Goal: Information Seeking & Learning: Check status

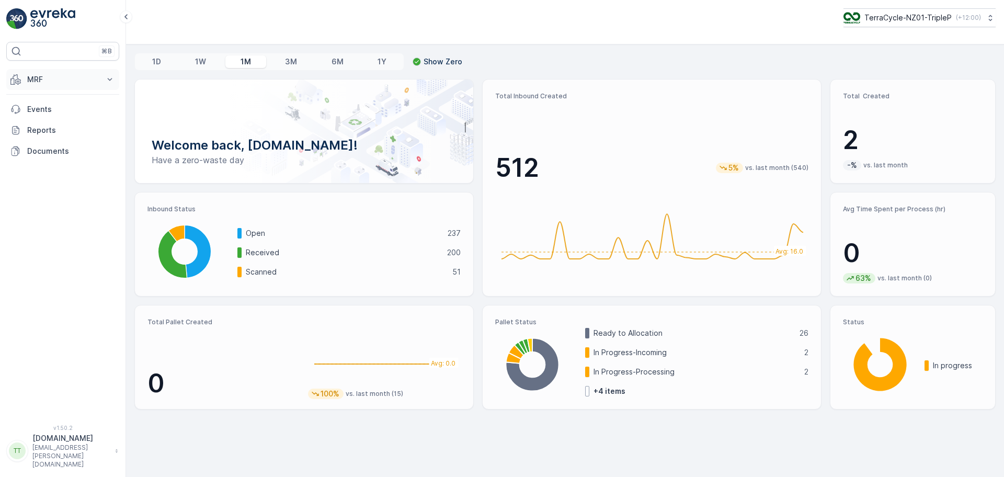
click at [79, 77] on p "MRF" at bounding box center [62, 79] width 71 height 10
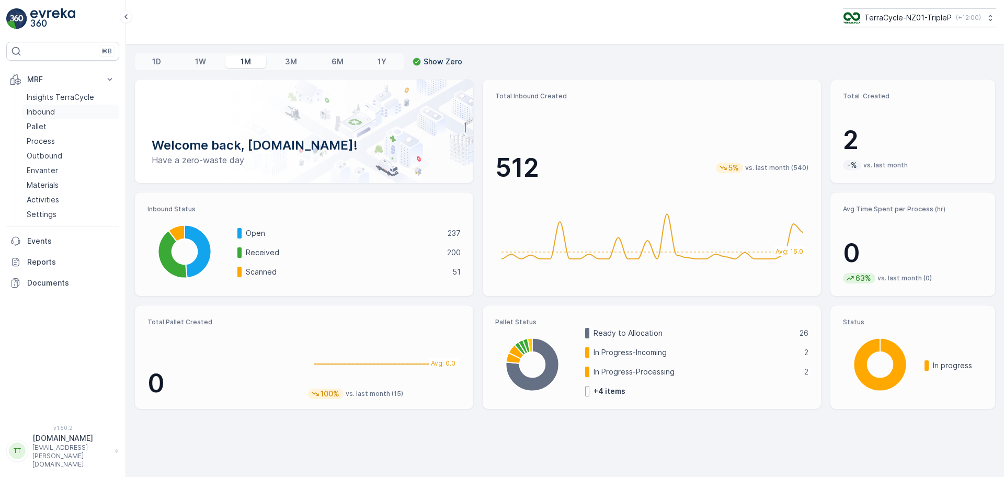
click at [52, 111] on p "Inbound" at bounding box center [41, 112] width 28 height 10
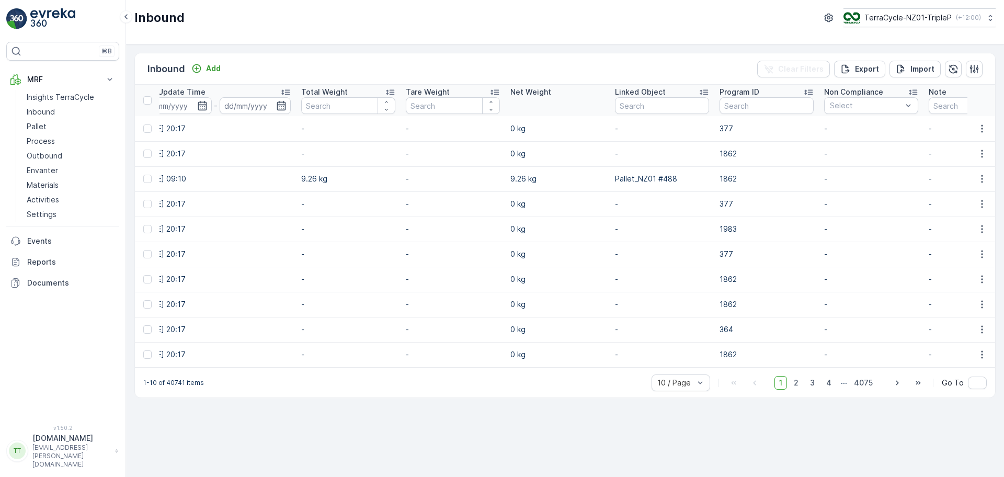
scroll to position [0, 876]
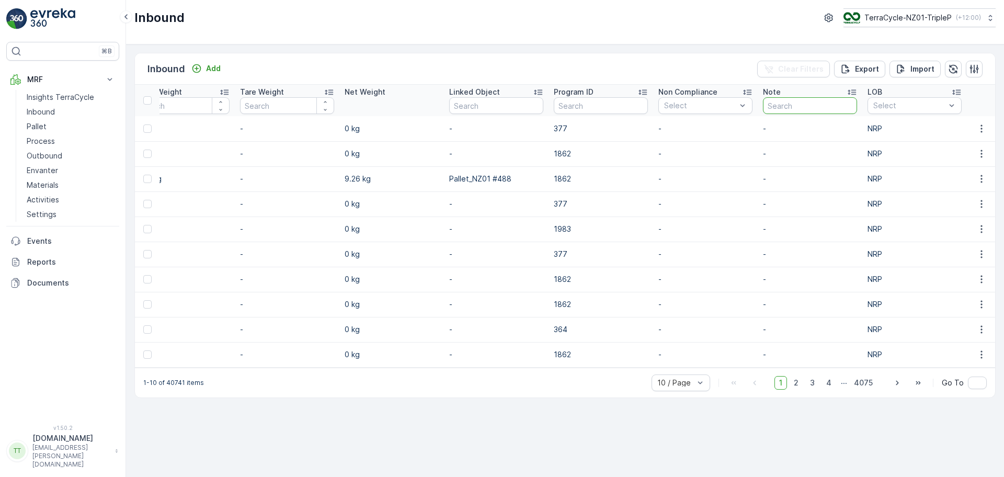
click at [818, 107] on input "text" at bounding box center [810, 105] width 94 height 17
click at [795, 104] on input "text" at bounding box center [810, 105] width 94 height 17
click at [603, 100] on input "text" at bounding box center [601, 105] width 94 height 17
type input "1726"
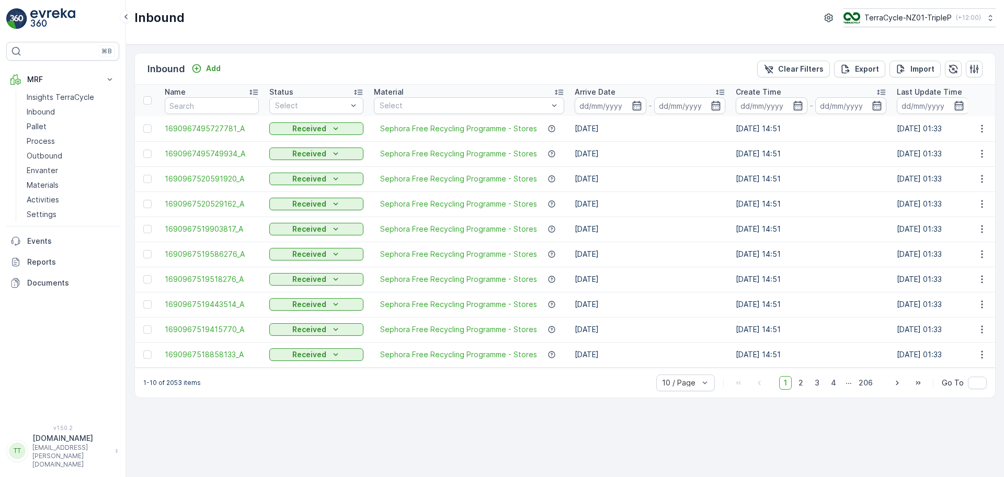
click at [717, 91] on icon at bounding box center [720, 92] width 10 height 10
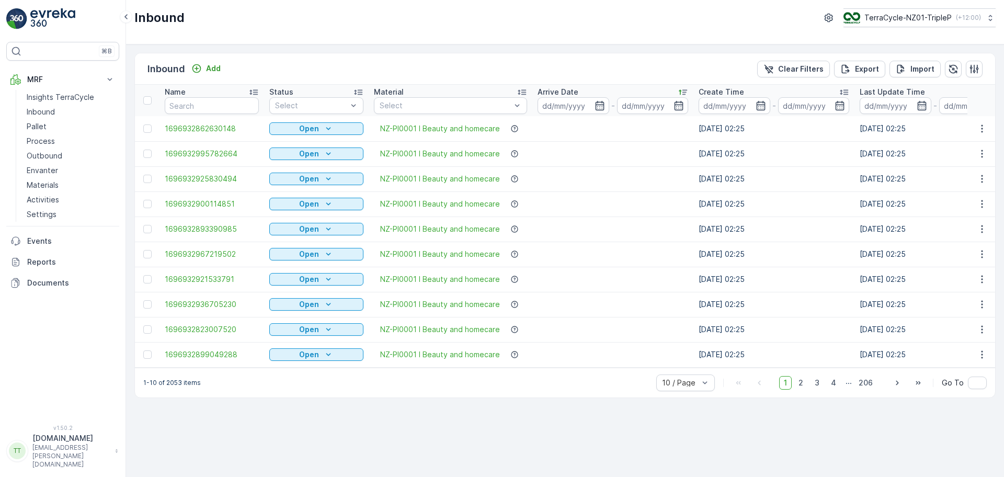
click at [681, 90] on icon at bounding box center [683, 92] width 10 height 10
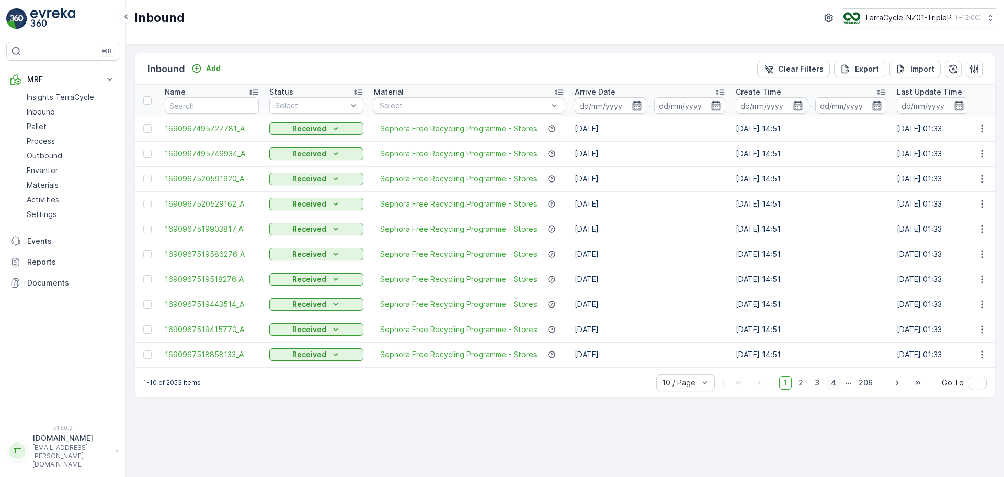
click at [834, 389] on span "4" at bounding box center [833, 383] width 15 height 14
click at [835, 389] on span "5" at bounding box center [834, 383] width 14 height 14
click at [836, 384] on span "6" at bounding box center [834, 383] width 14 height 14
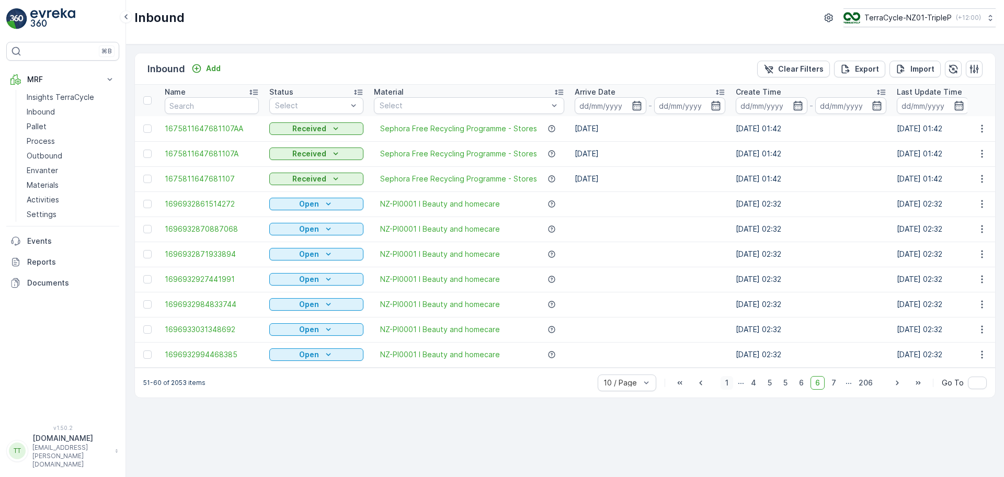
click at [728, 387] on span "1" at bounding box center [727, 383] width 13 height 14
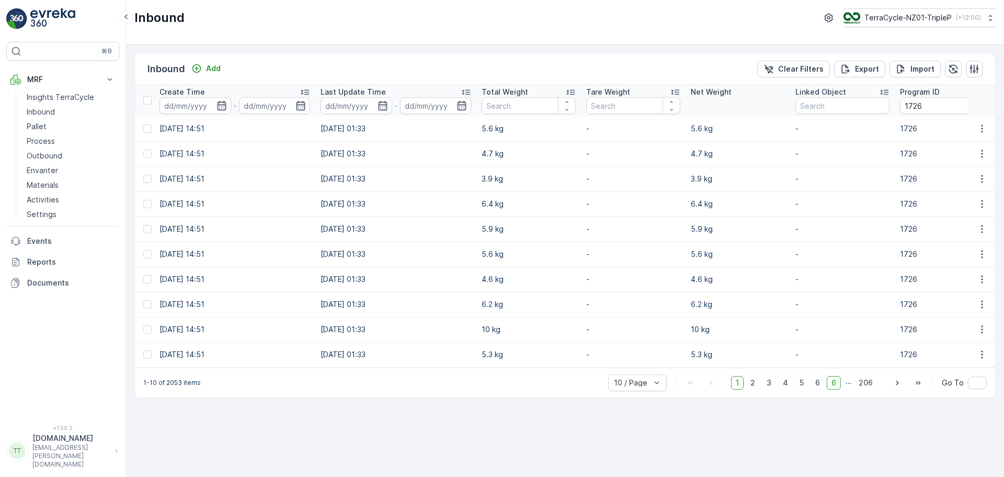
scroll to position [0, 919]
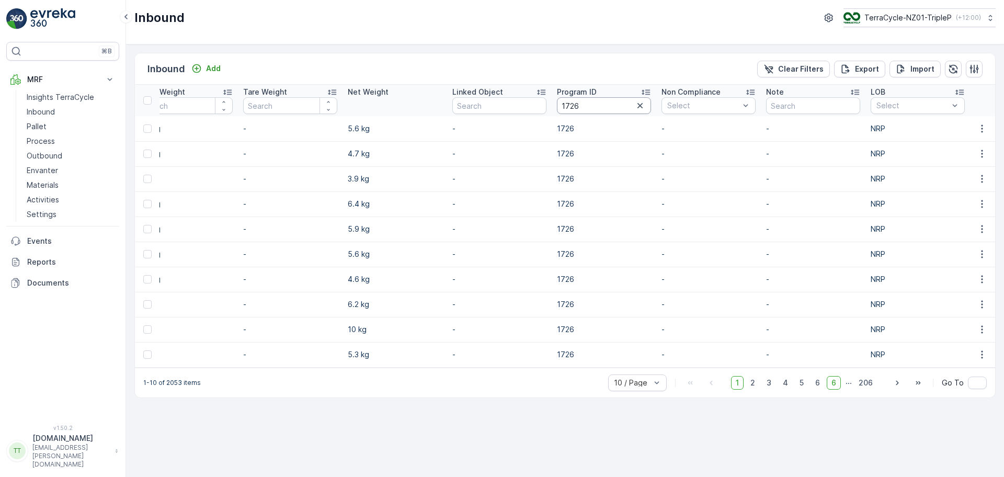
click at [592, 108] on input "1726" at bounding box center [604, 105] width 94 height 17
type input "1723"
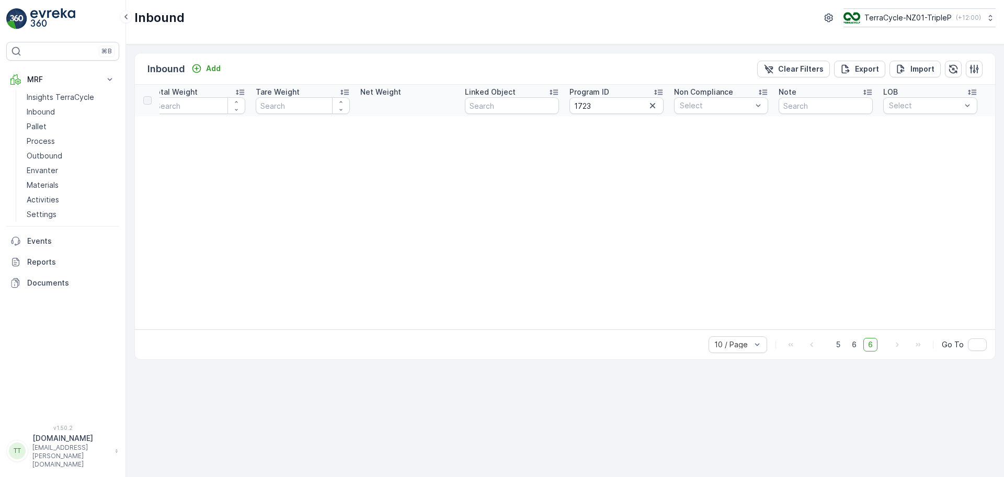
drag, startPoint x: 571, startPoint y: 327, endPoint x: 586, endPoint y: 329, distance: 14.7
click at [586, 329] on table "Name Status Select Material Select Arrive Date - Create Time - Last Update Time…" at bounding box center [159, 207] width 1671 height 245
click at [620, 105] on input "1723" at bounding box center [616, 105] width 94 height 17
type input "17"
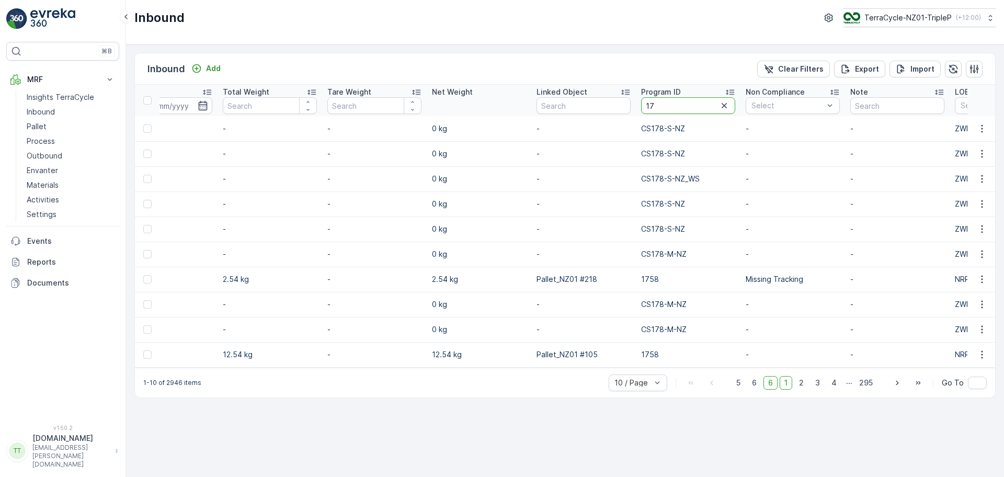
click at [659, 101] on input "17" at bounding box center [688, 105] width 94 height 17
type input "1714"
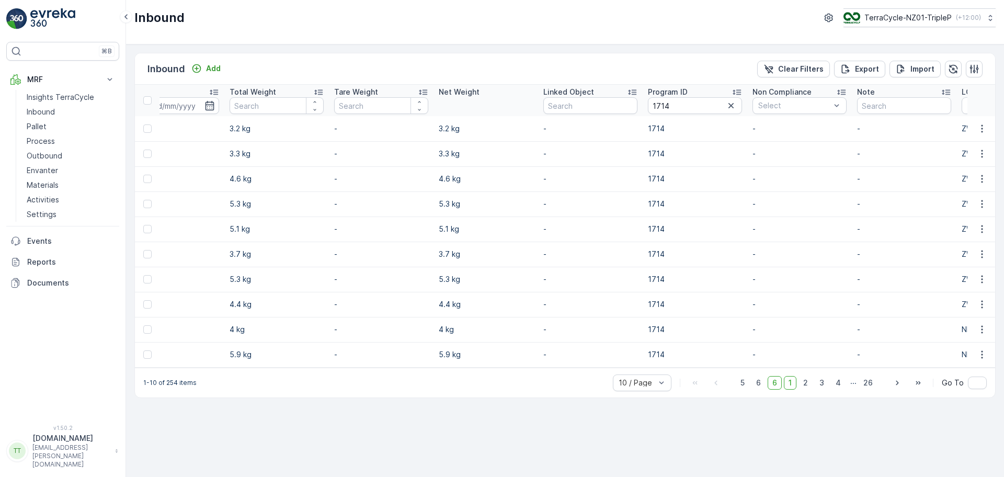
scroll to position [0, 834]
click at [676, 105] on input "1714" at bounding box center [693, 105] width 94 height 17
type input "1713"
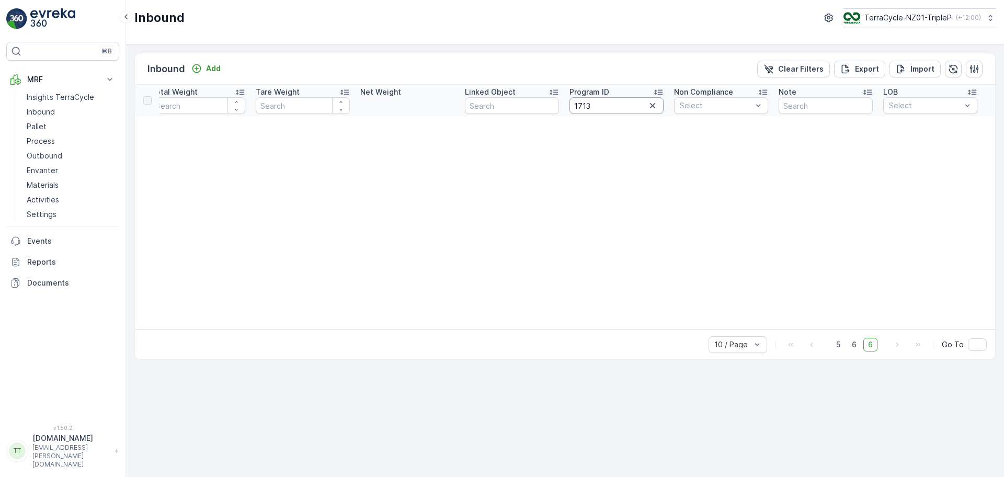
drag, startPoint x: 603, startPoint y: 101, endPoint x: 508, endPoint y: 109, distance: 95.0
click at [509, 109] on tr "Name Status Select Material Select Arrive Date - Create Time - Last Update Time…" at bounding box center [159, 100] width 1671 height 31
type input "2247"
click at [652, 107] on icon "button" at bounding box center [652, 105] width 10 height 10
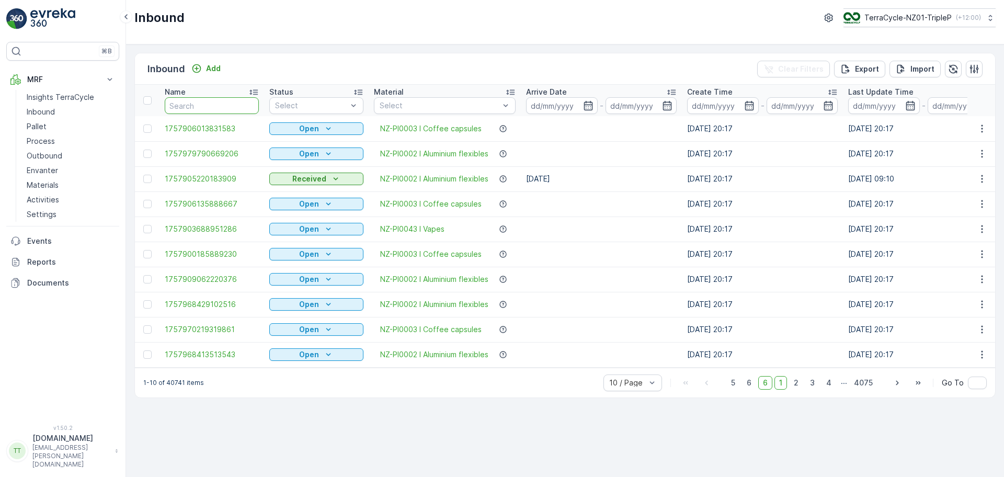
click at [196, 108] on input "text" at bounding box center [212, 105] width 94 height 17
paste input "00794210379162097313"
type input "00794210379162097313"
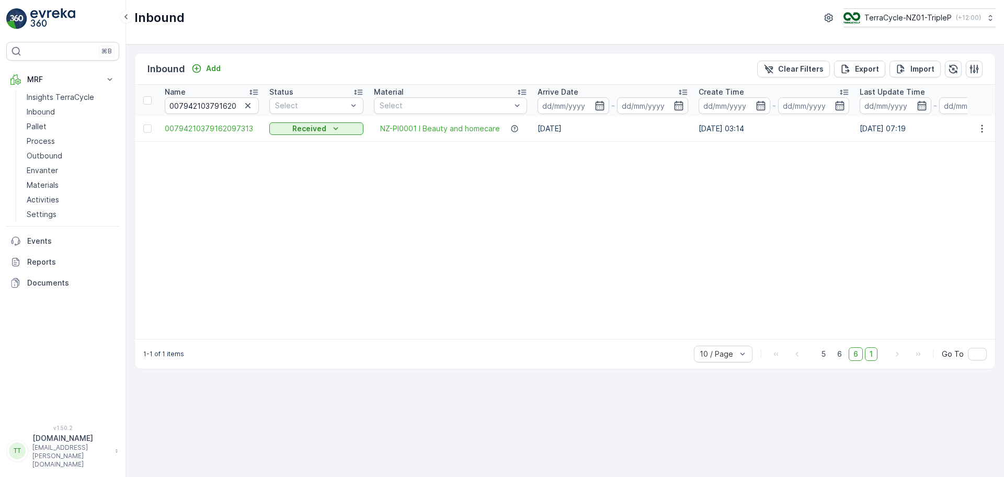
scroll to position [0, 24]
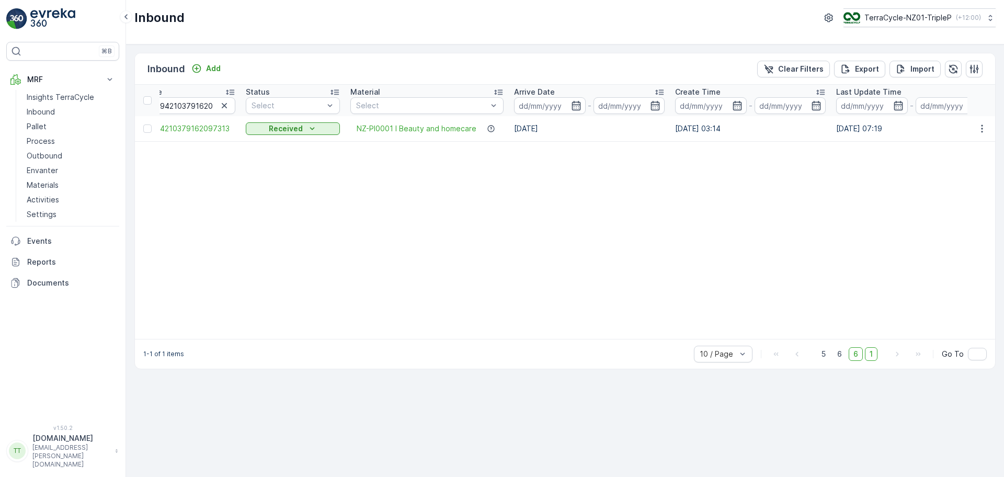
click at [345, 213] on table "Name 00794210379162097313 Status Select Material Select Arrive Date - Create Ti…" at bounding box center [983, 212] width 1745 height 254
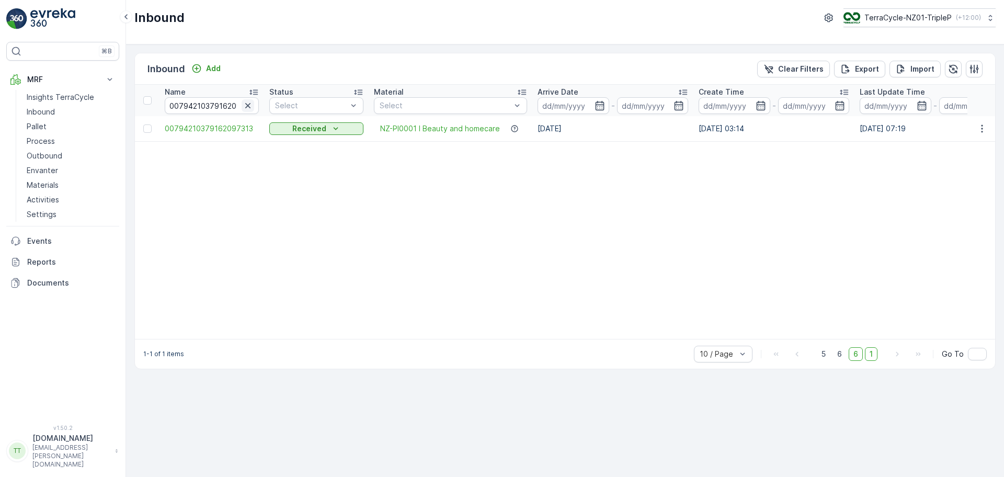
click at [250, 106] on icon "button" at bounding box center [248, 105] width 10 height 10
paste input "00794210379162097214"
type input "00794210379162097214"
drag, startPoint x: 398, startPoint y: 345, endPoint x: 521, endPoint y: 349, distance: 122.4
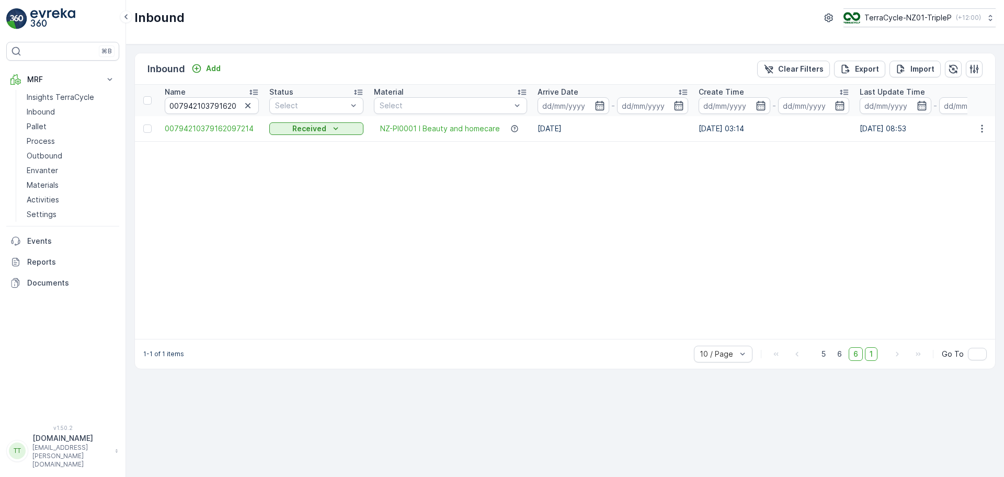
click at [521, 349] on div "1-1 of 1 items 10 / Page 5 6 6 1 Go To" at bounding box center [565, 354] width 860 height 30
click at [247, 108] on icon "button" at bounding box center [248, 105] width 10 height 10
paste input "00794210379162097221"
type input "00794210379162097221"
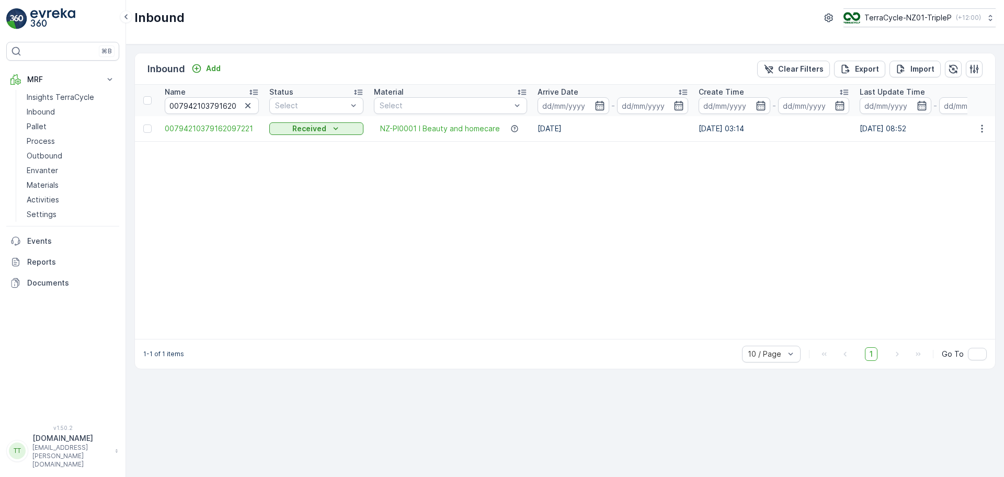
click at [249, 104] on icon "button" at bounding box center [248, 105] width 10 height 10
paste input "00794210379162097252"
type input "00794210379162097252"
click at [247, 108] on icon "button" at bounding box center [248, 105] width 10 height 10
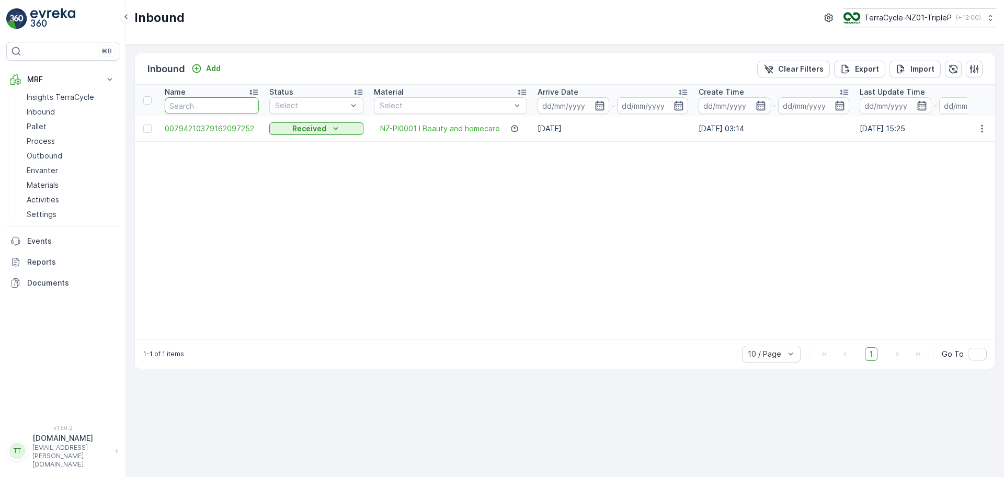
paste input "00794210379162097238"
type input "00794210379162097238"
click at [247, 102] on icon "button" at bounding box center [248, 105] width 10 height 10
paste input "00794210379162097283"
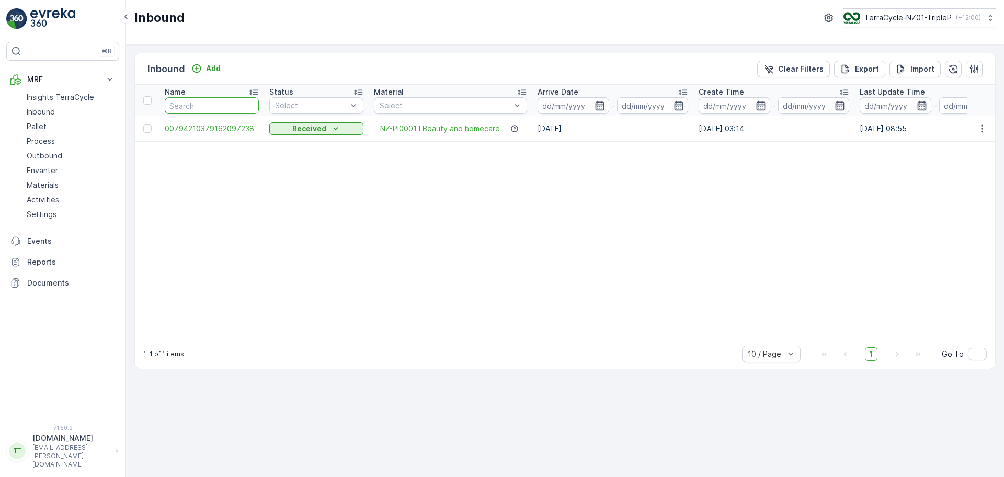
type input "00794210379162097283"
click at [248, 107] on icon "button" at bounding box center [248, 105] width 10 height 10
paste input "00794210379162097276"
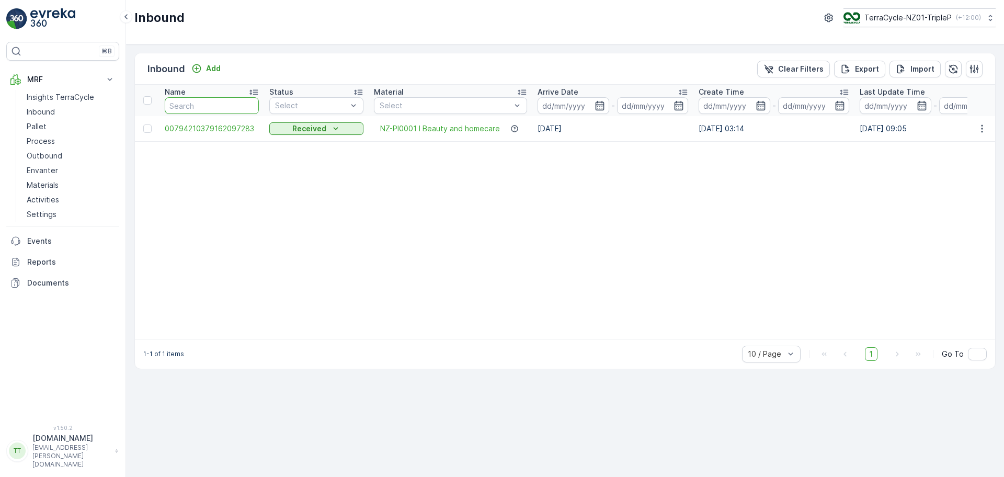
type input "00794210379162097276"
click at [252, 105] on icon "button" at bounding box center [248, 105] width 10 height 10
paste input "00794210379162097528"
type input "00794210379162097528"
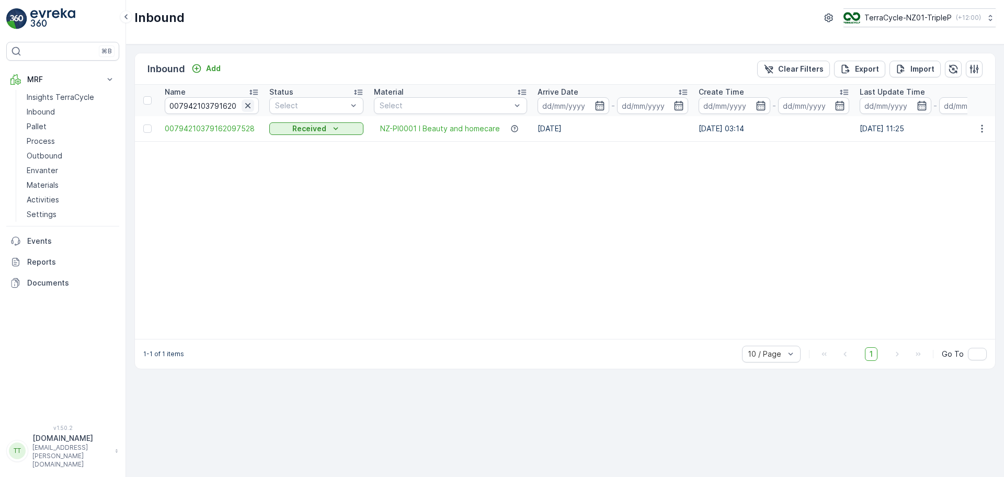
click at [251, 107] on icon "button" at bounding box center [248, 105] width 10 height 10
paste input "00794210379162097535"
type input "00794210379162097535"
click at [239, 107] on input "00794210379162097535" at bounding box center [212, 105] width 94 height 17
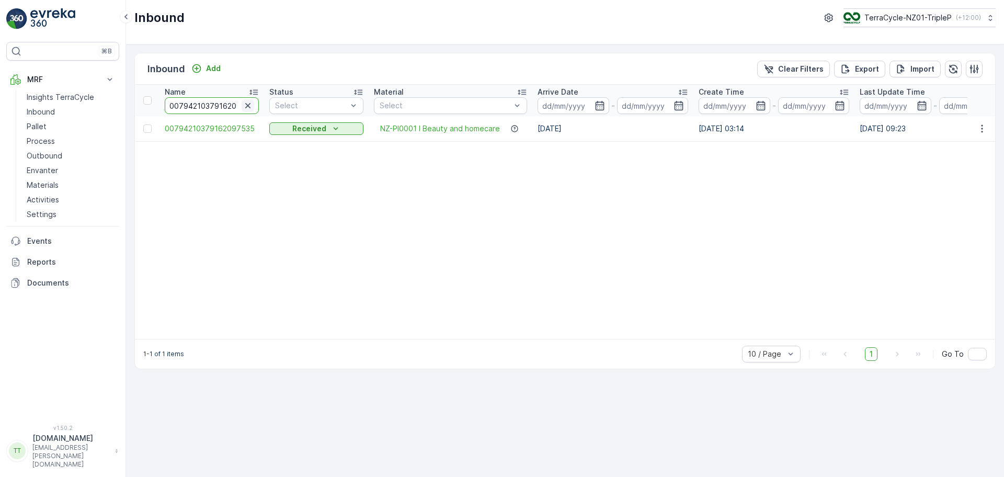
click at [250, 109] on icon "button" at bounding box center [248, 105] width 10 height 10
paste input "00794210379162097467"
type input "00794210379162097467"
click at [248, 106] on icon "button" at bounding box center [247, 105] width 5 height 5
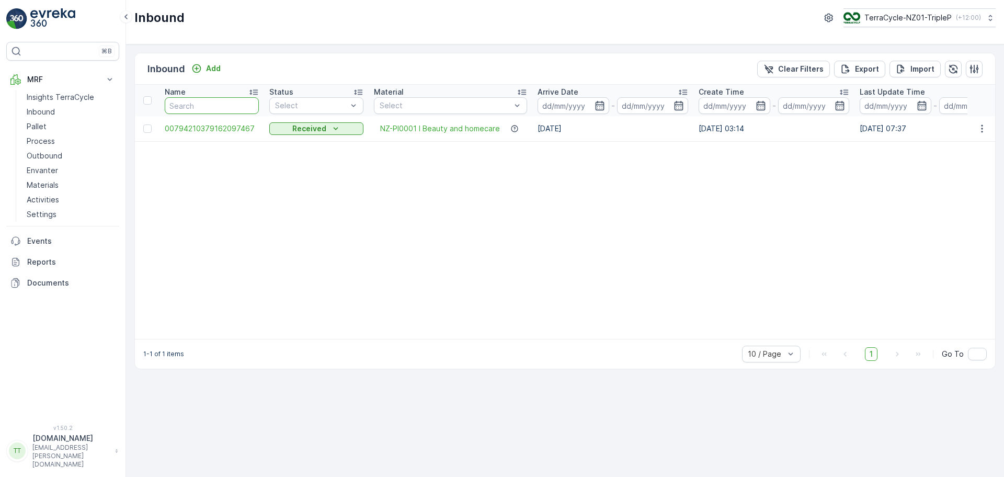
paste input "00794210379162097405"
type input "00794210379162097405"
click at [249, 101] on icon "button" at bounding box center [248, 105] width 10 height 10
paste input "00794210379162097610"
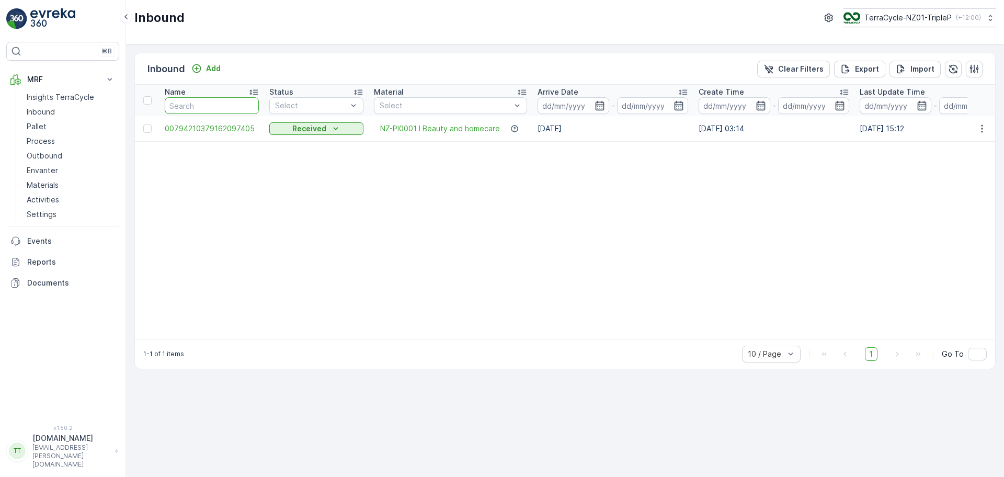
type input "00794210379162097610"
click at [248, 106] on icon "button" at bounding box center [247, 105] width 5 height 5
paste input "00794210379162097375"
type input "00794210379162097375"
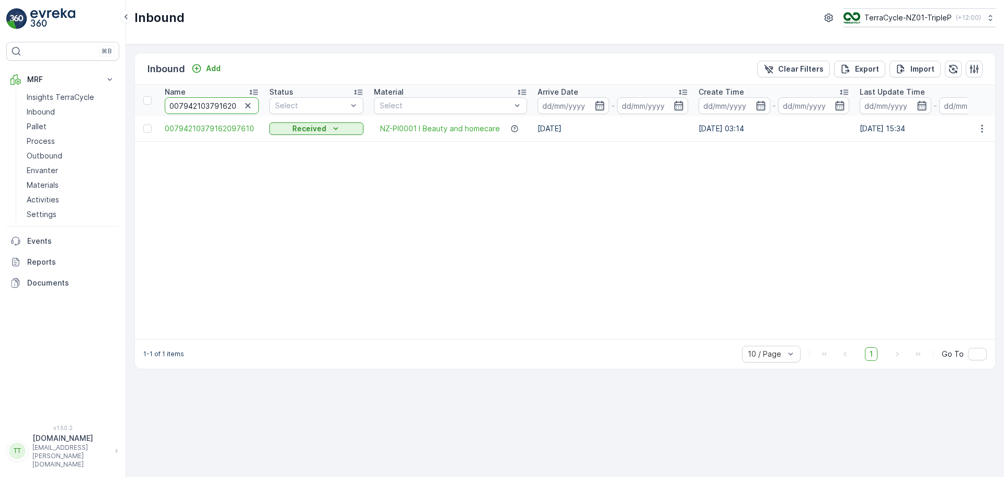
scroll to position [0, 9]
click at [248, 106] on icon "button" at bounding box center [248, 105] width 10 height 10
paste input "00794210379162097429"
type input "00794210379162097429"
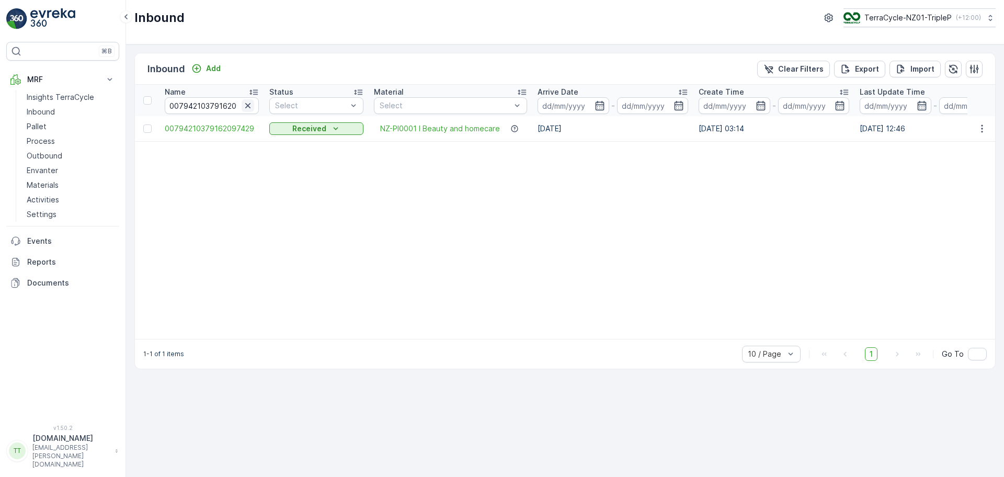
click at [253, 107] on icon "button" at bounding box center [248, 105] width 10 height 10
paste input "00794210379162097597"
type input "00794210379162097597"
click at [248, 107] on icon "button" at bounding box center [248, 105] width 10 height 10
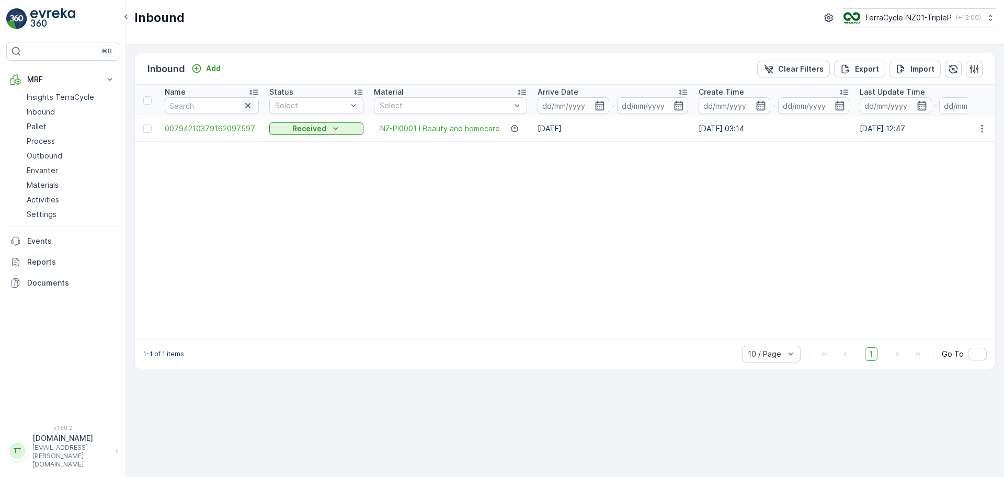
paste input "00794210379162097559"
type input "00794210379162097559"
click at [249, 106] on icon "button" at bounding box center [247, 105] width 5 height 5
paste input "00794210379162097412"
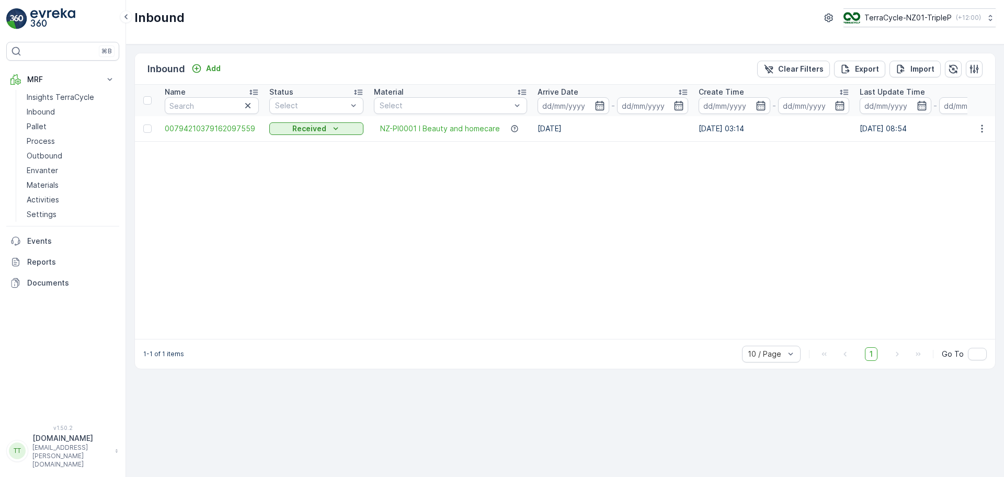
type input "00794210379162097412"
click at [249, 107] on icon "button" at bounding box center [247, 105] width 5 height 5
paste input "00794210379162097344"
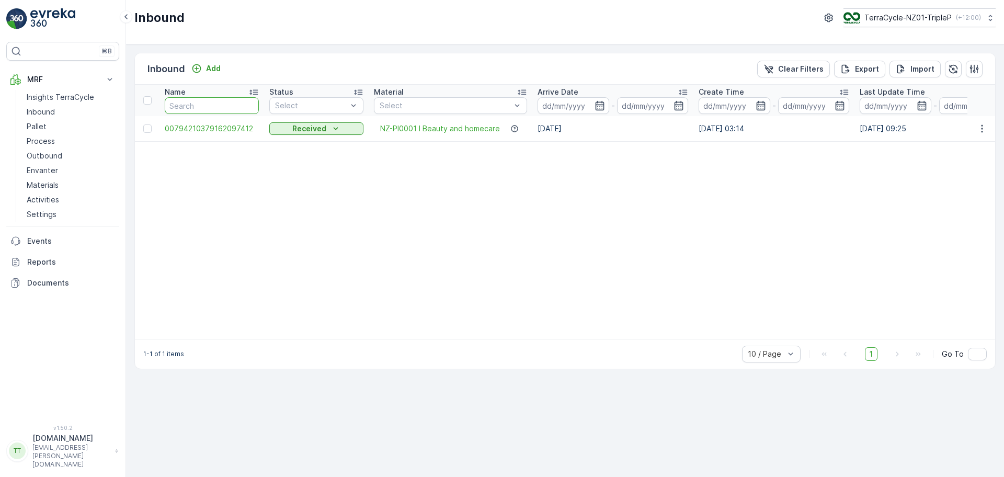
type input "00794210379162097344"
click at [248, 105] on icon "button" at bounding box center [248, 105] width 10 height 10
paste input "00794210379162097580"
type input "00794210379162097580"
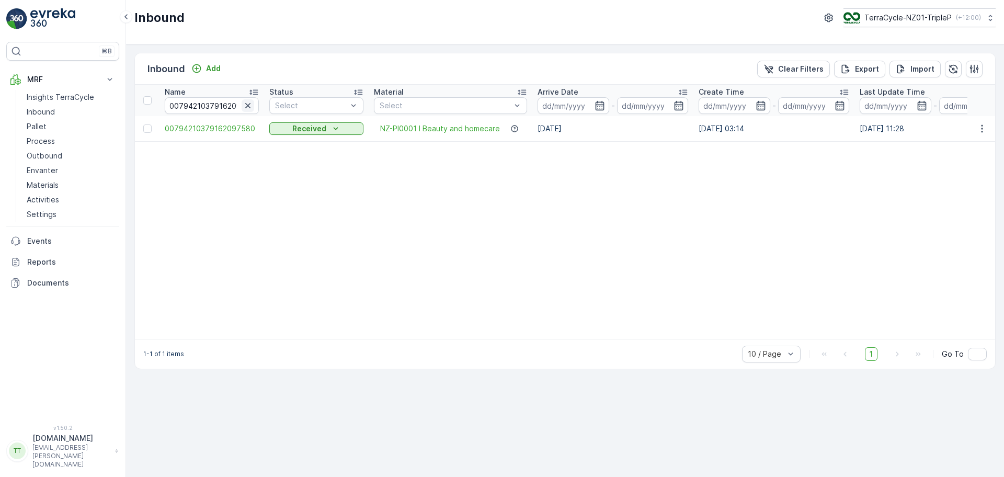
click at [250, 109] on icon "button" at bounding box center [248, 105] width 10 height 10
paste input "00794210379162097351"
type input "00794210379162097351"
click at [251, 101] on icon "button" at bounding box center [248, 105] width 10 height 10
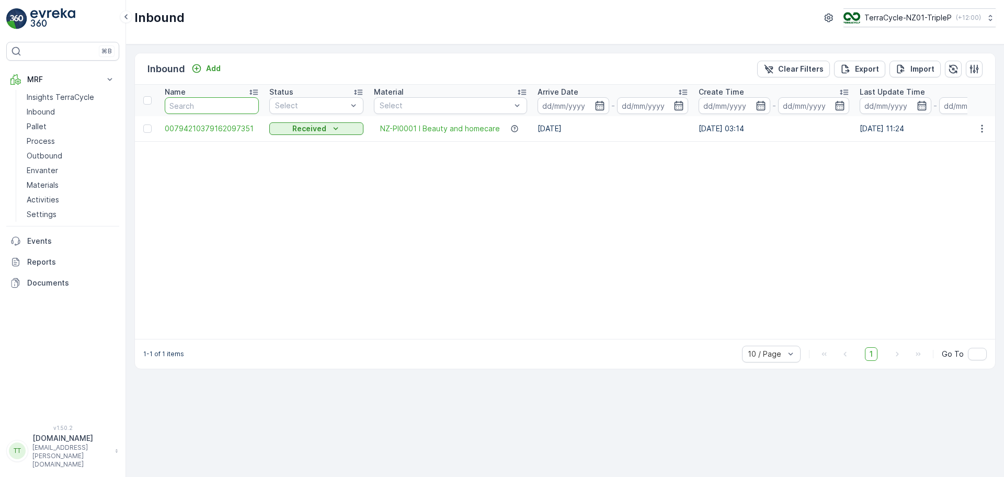
paste input "00794210379162097436"
type input "00794210379162097436"
click at [250, 103] on icon "button" at bounding box center [247, 105] width 5 height 5
paste input "00794210379162097498"
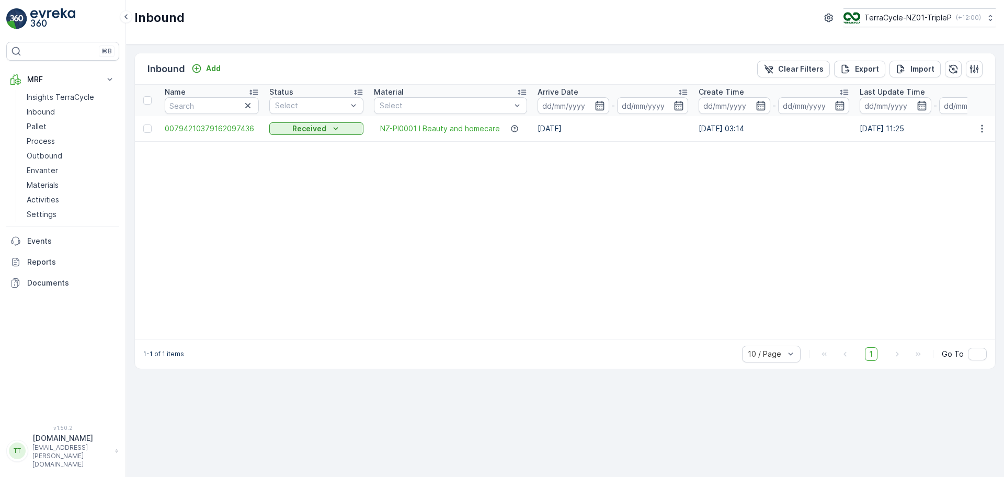
type input "00794210379162097498"
click at [247, 105] on icon "button" at bounding box center [247, 105] width 5 height 5
paste input "00794210379162097511"
type input "00794210379162097511"
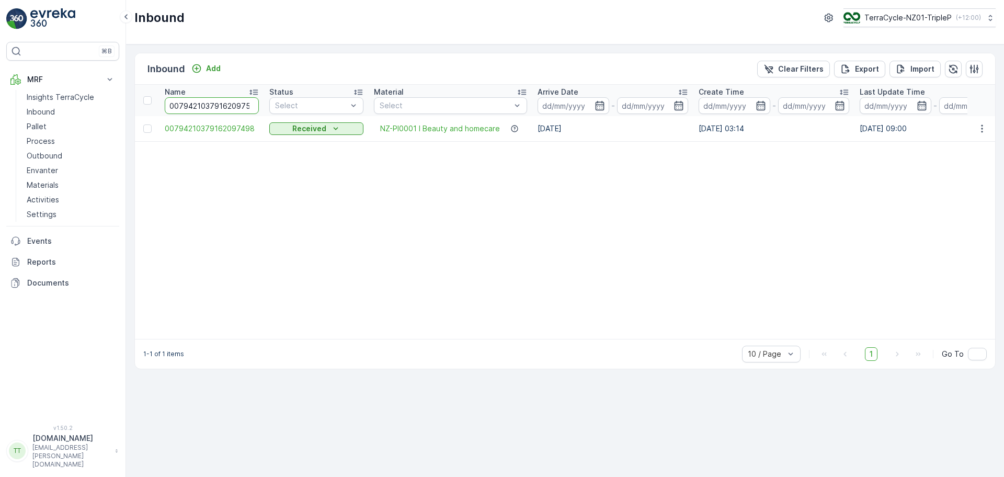
scroll to position [0, 7]
click at [247, 104] on icon "button" at bounding box center [248, 105] width 10 height 10
paste input "00794210379162097290"
type input "00794210379162097290"
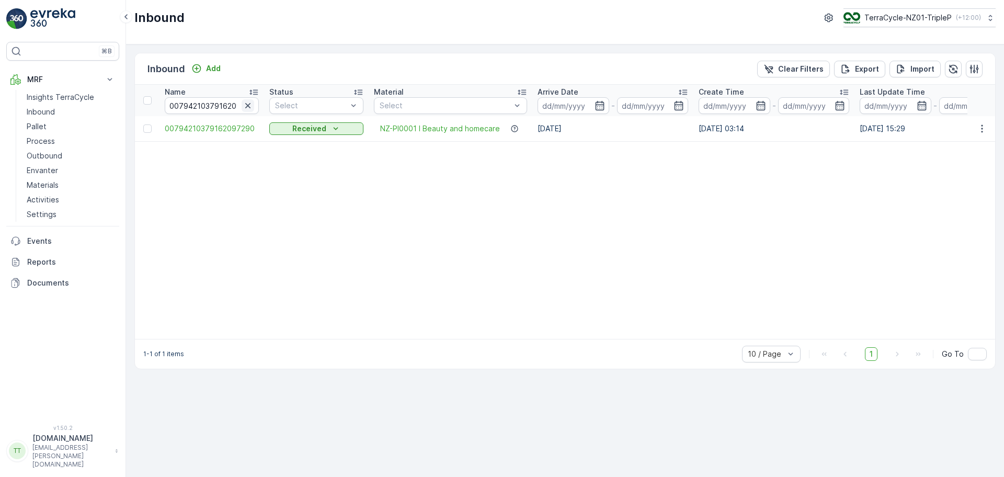
click at [248, 107] on icon "button" at bounding box center [248, 105] width 10 height 10
paste input "00794210379162097450"
type input "00794210379162097450"
click at [246, 101] on icon "button" at bounding box center [248, 105] width 10 height 10
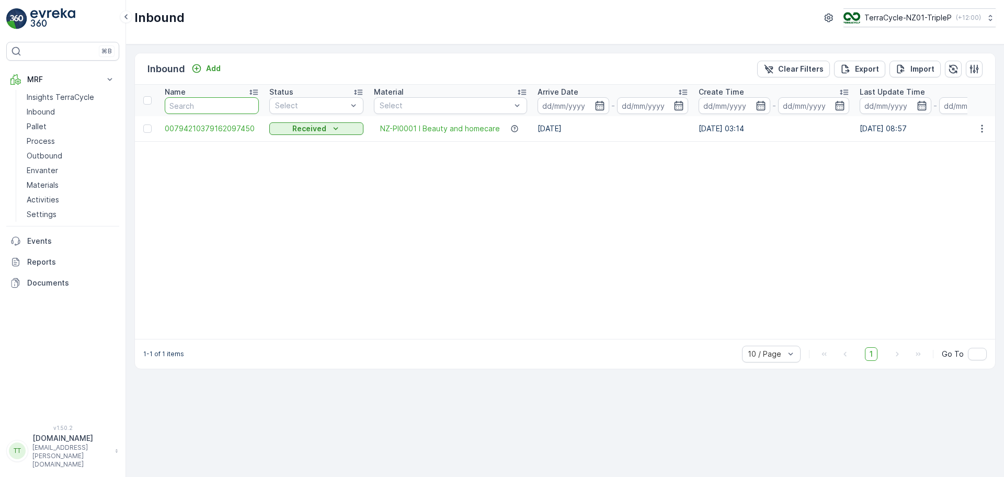
paste input "00794210379162097443"
type input "00794210379162097443"
click at [249, 104] on icon "button" at bounding box center [247, 105] width 5 height 5
paste input "00794210379162097542"
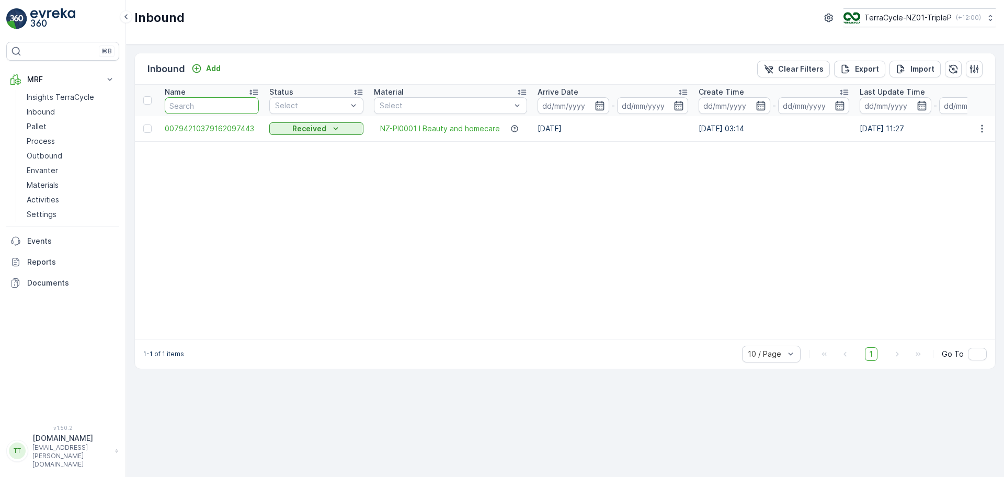
type input "00794210379162097542"
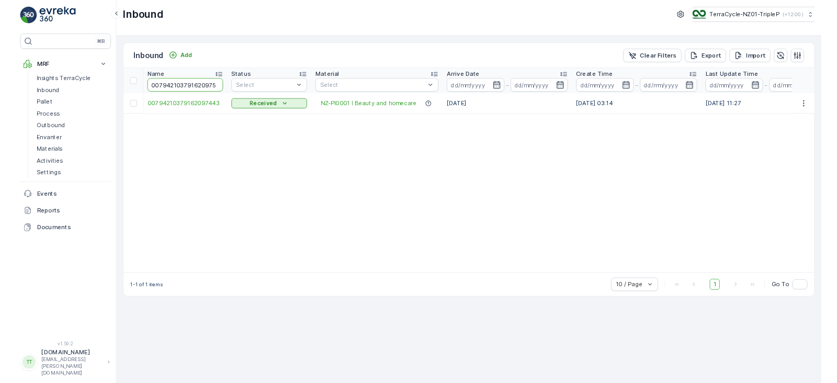
scroll to position [0, 9]
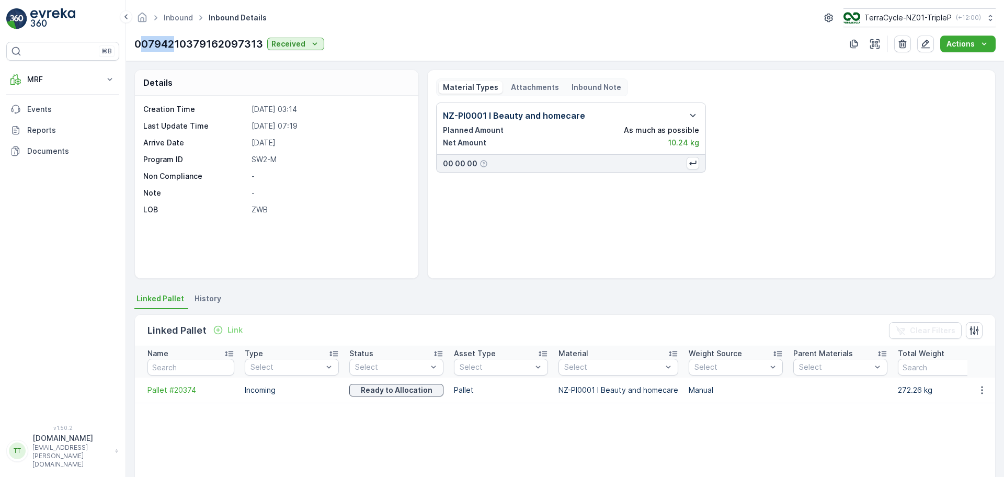
drag, startPoint x: 140, startPoint y: 44, endPoint x: 186, endPoint y: 50, distance: 46.4
click at [178, 50] on p "00794210379162097313" at bounding box center [198, 44] width 129 height 16
click at [209, 45] on p "00794210379162097313" at bounding box center [198, 44] width 129 height 16
drag, startPoint x: 261, startPoint y: 45, endPoint x: 133, endPoint y: 45, distance: 127.6
click at [133, 45] on div "Inbound Inbound Details TerraCycle-NZ01-TripleP ( +12:00 ) 00794210379162097313…" at bounding box center [565, 30] width 878 height 61
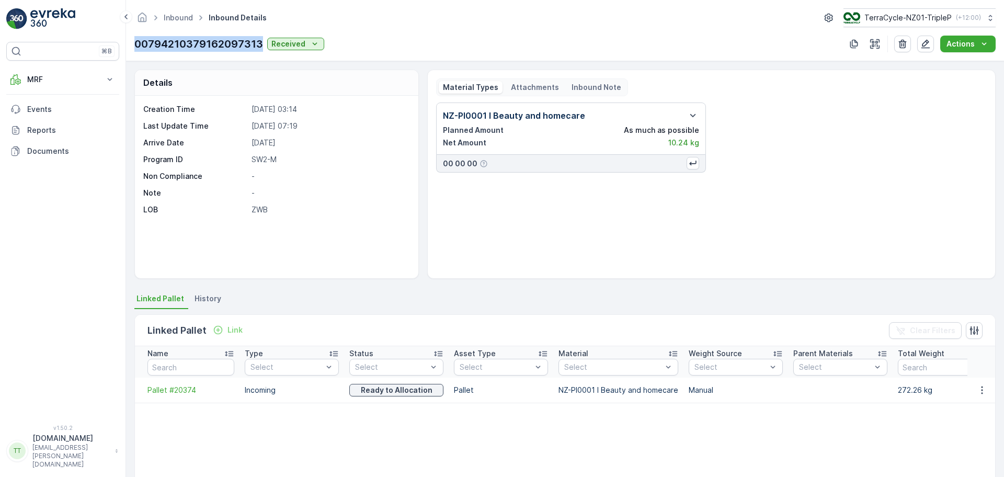
click at [140, 45] on p "00794210379162097313" at bounding box center [198, 44] width 129 height 16
drag, startPoint x: 138, startPoint y: 43, endPoint x: 263, endPoint y: 47, distance: 125.5
click at [263, 47] on div "00794210379162097313 Received" at bounding box center [229, 44] width 190 height 16
click at [262, 47] on p "00794210379162097313" at bounding box center [198, 44] width 129 height 16
drag, startPoint x: 262, startPoint y: 47, endPoint x: 183, endPoint y: 48, distance: 79.0
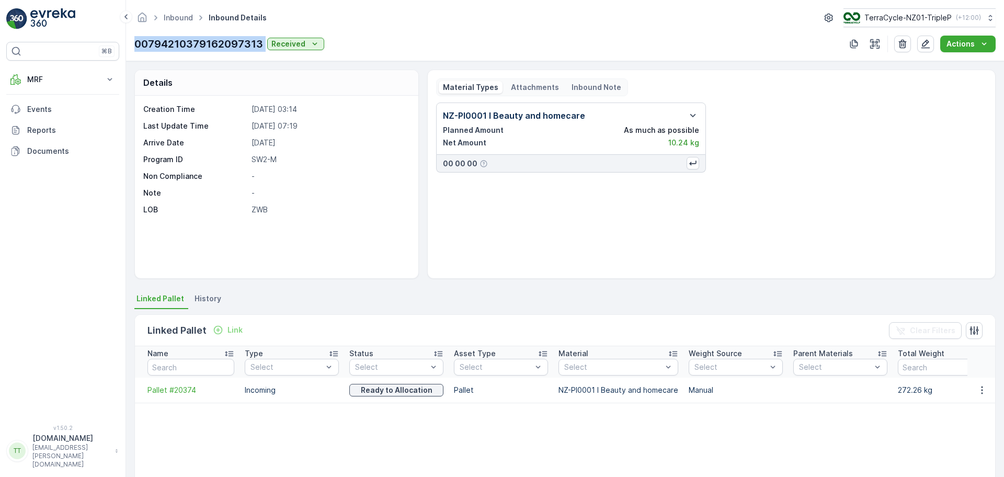
click at [183, 48] on p "00794210379162097313" at bounding box center [198, 44] width 129 height 16
click at [376, 81] on div "Details" at bounding box center [276, 83] width 283 height 26
drag, startPoint x: 134, startPoint y: 43, endPoint x: 233, endPoint y: 44, distance: 98.8
click at [226, 44] on p "00794210379162097313" at bounding box center [198, 44] width 129 height 16
click at [239, 44] on p "00794210379162097313" at bounding box center [198, 44] width 129 height 16
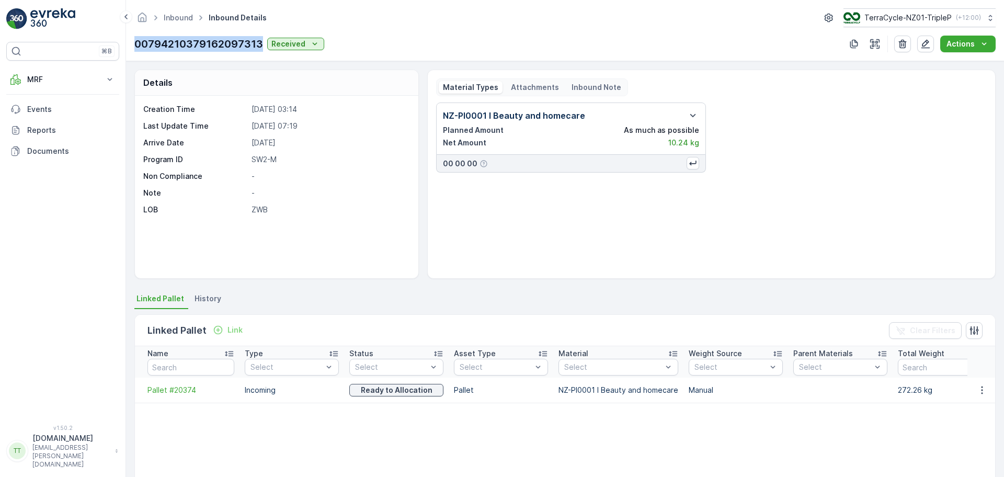
drag, startPoint x: 261, startPoint y: 47, endPoint x: 135, endPoint y: 49, distance: 126.5
click at [135, 49] on p "00794210379162097313" at bounding box center [198, 44] width 129 height 16
drag, startPoint x: 696, startPoint y: 145, endPoint x: 649, endPoint y: 143, distance: 47.1
click at [649, 143] on div "Net Amount 10.24 kg" at bounding box center [571, 143] width 256 height 10
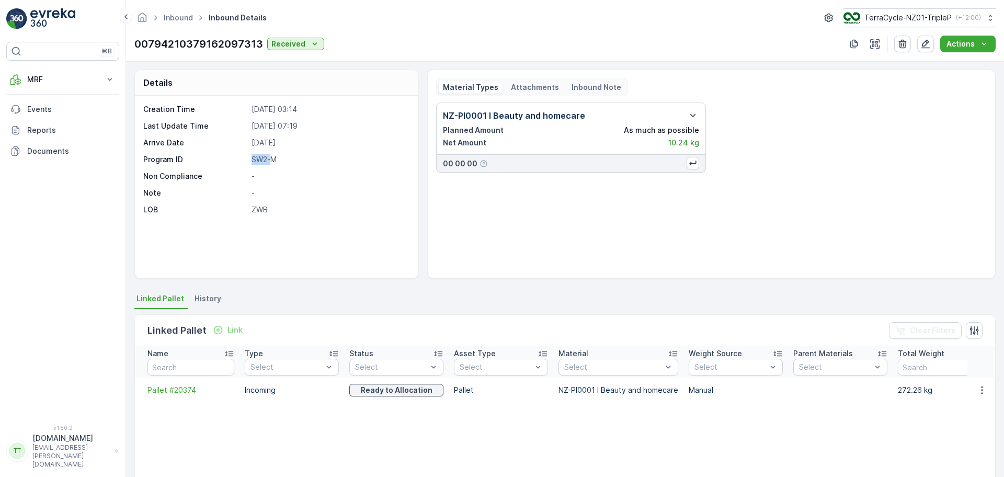
drag, startPoint x: 258, startPoint y: 159, endPoint x: 244, endPoint y: 160, distance: 14.1
click at [244, 160] on div "Program ID SW2-M" at bounding box center [275, 159] width 264 height 10
click at [272, 158] on p "SW2-M" at bounding box center [329, 159] width 156 height 10
drag, startPoint x: 280, startPoint y: 162, endPoint x: 247, endPoint y: 161, distance: 33.5
click at [247, 161] on div "Program ID SW2-M" at bounding box center [275, 159] width 264 height 10
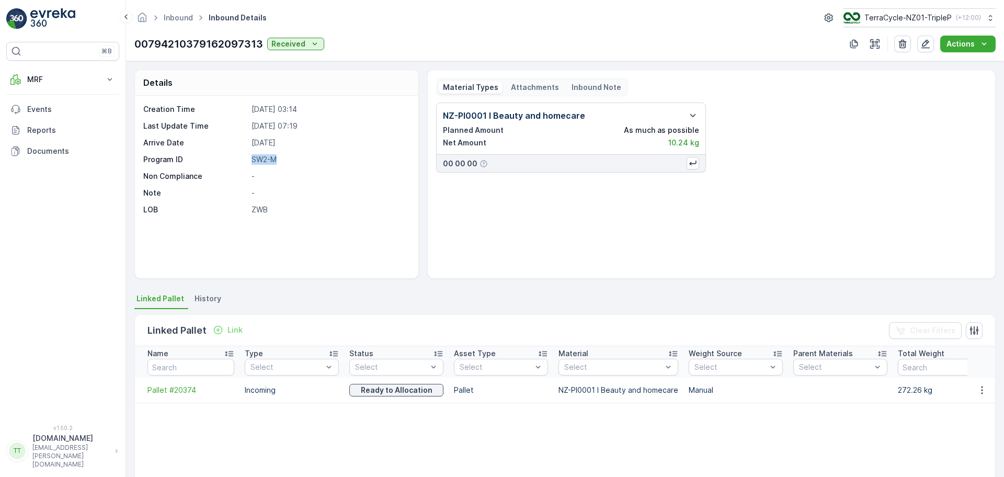
click at [246, 161] on p "Program ID" at bounding box center [195, 159] width 104 height 10
drag, startPoint x: 259, startPoint y: 46, endPoint x: 135, endPoint y: 45, distance: 123.9
click at [135, 45] on p "00794210379162097313" at bounding box center [198, 44] width 129 height 16
copy p "00794210379162097313"
click at [265, 112] on p "[DATE] 03:14" at bounding box center [329, 109] width 156 height 10
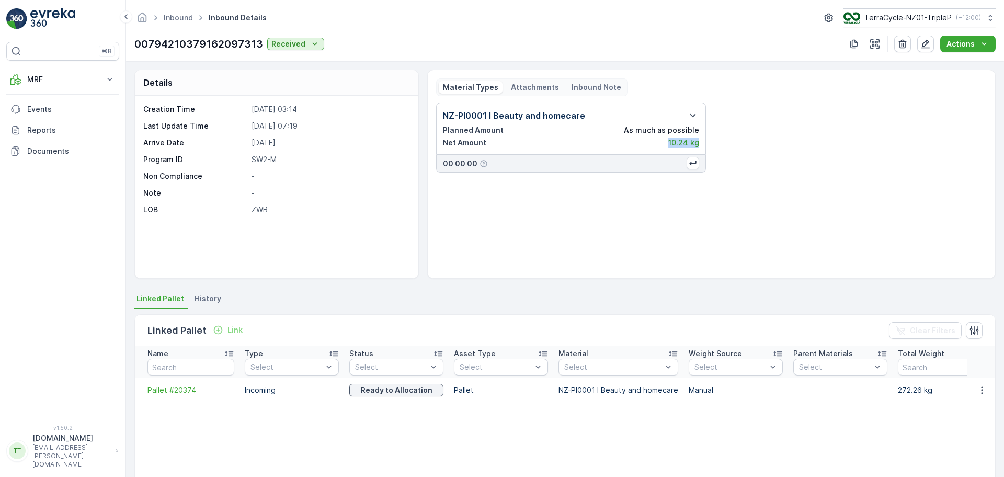
drag, startPoint x: 697, startPoint y: 145, endPoint x: 664, endPoint y: 145, distance: 33.5
click at [664, 145] on div "Net Amount 10.24 kg" at bounding box center [571, 143] width 256 height 10
drag, startPoint x: 259, startPoint y: 48, endPoint x: 133, endPoint y: 45, distance: 126.5
click at [133, 45] on div "Inbound Inbound Details TerraCycle-NZ01-TripleP ( +12:00 ) 00794210379162097313…" at bounding box center [565, 30] width 878 height 61
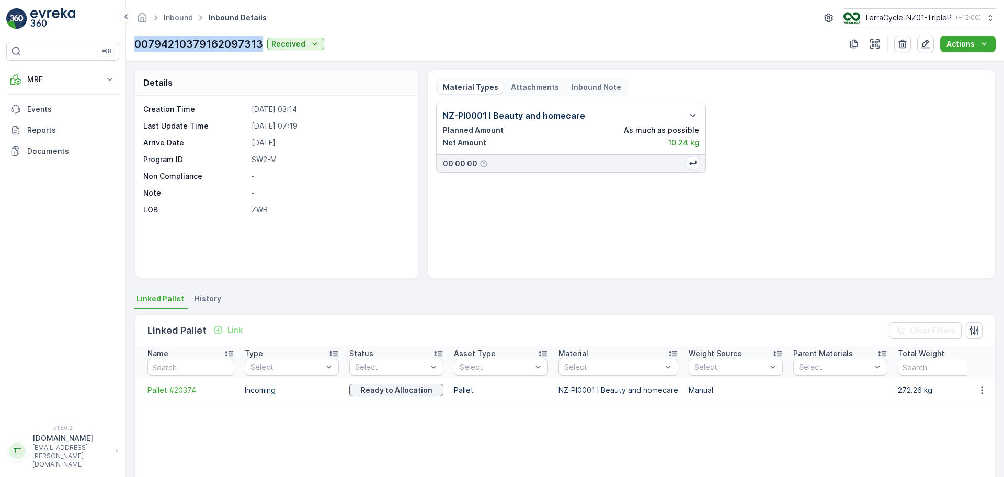
click at [133, 45] on div "Inbound Inbound Details TerraCycle-NZ01-TripleP ( +12:00 ) 00794210379162097313…" at bounding box center [565, 30] width 878 height 61
drag, startPoint x: 136, startPoint y: 44, endPoint x: 257, endPoint y: 39, distance: 120.9
click at [257, 39] on p "00794210379162097313" at bounding box center [198, 44] width 129 height 16
click at [258, 39] on p "00794210379162097313" at bounding box center [198, 44] width 129 height 16
drag, startPoint x: 258, startPoint y: 45, endPoint x: 135, endPoint y: 47, distance: 122.9
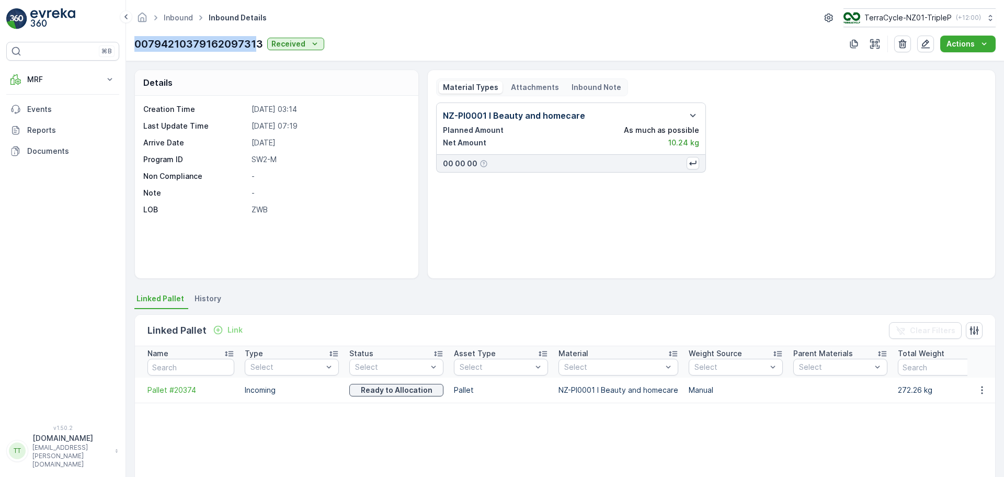
click at [135, 47] on p "00794210379162097313" at bounding box center [198, 44] width 129 height 16
click at [135, 46] on p "00794210379162097313" at bounding box center [198, 44] width 129 height 16
drag, startPoint x: 135, startPoint y: 46, endPoint x: 261, endPoint y: 45, distance: 126.0
click at [261, 45] on p "00794210379162097313" at bounding box center [198, 44] width 129 height 16
copy p "00794210379162097313"
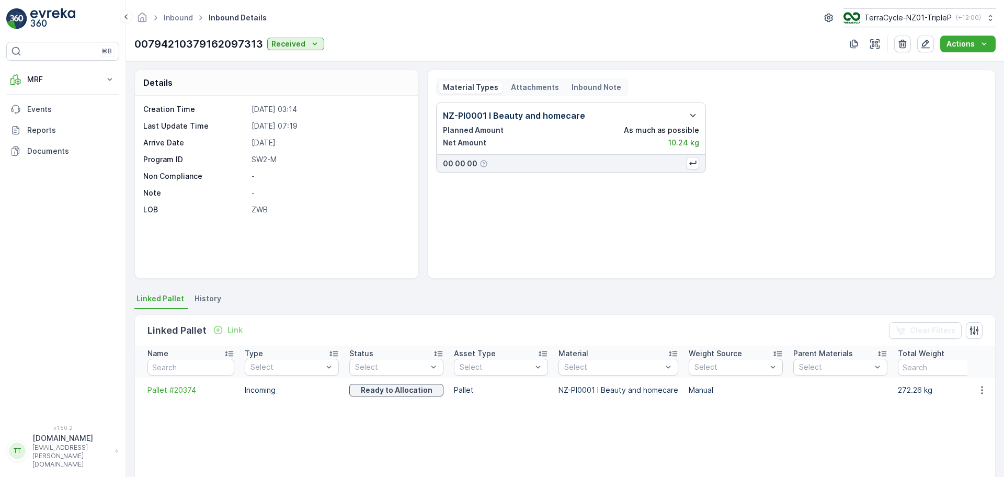
click at [345, 179] on p "-" at bounding box center [329, 176] width 156 height 10
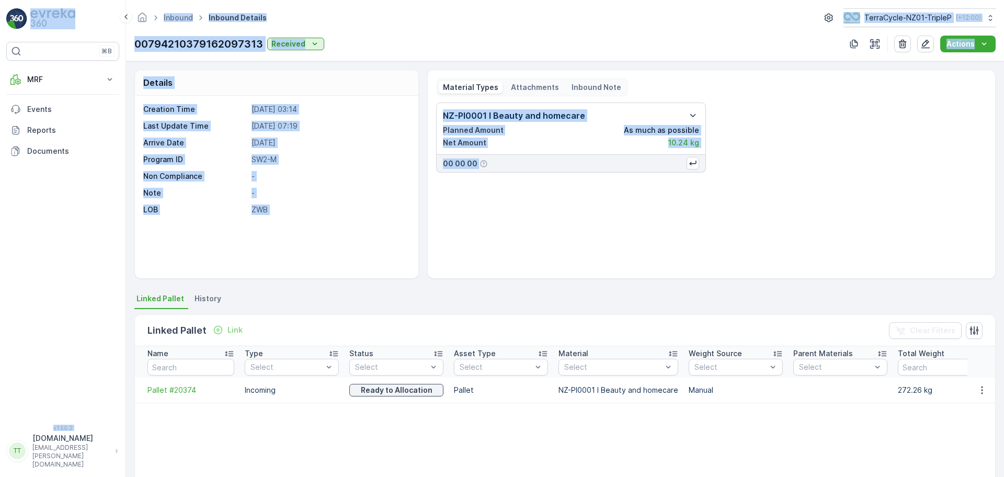
drag, startPoint x: 125, startPoint y: 28, endPoint x: 742, endPoint y: 248, distance: 654.6
click at [730, 231] on div "⌘B MRF Insights TerraCycle Inbound Pallet Process Outbound Envanter Materials A…" at bounding box center [502, 238] width 1004 height 477
click at [742, 248] on div "NZ-PI0001 I Beauty and homecare Planned Amount As much as possible Net Amount 1…" at bounding box center [711, 185] width 551 height 167
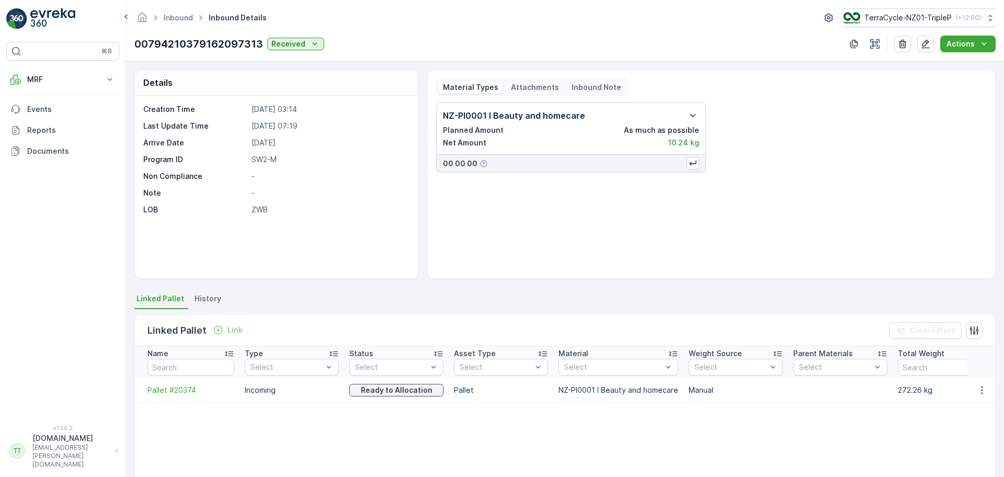
drag, startPoint x: 296, startPoint y: 126, endPoint x: 242, endPoint y: 118, distance: 54.9
click at [242, 118] on div "Creation Time 27.03.2024 03:14 Last Update Time 05.08.2024 07:19 Arrive Date 01…" at bounding box center [275, 159] width 264 height 111
click at [241, 118] on div "Creation Time 27.03.2024 03:14 Last Update Time 05.08.2024 07:19 Arrive Date 01…" at bounding box center [275, 159] width 264 height 111
drag, startPoint x: 249, startPoint y: 125, endPoint x: 319, endPoint y: 132, distance: 70.4
click at [319, 132] on div "Creation Time 27.03.2024 03:14 Last Update Time 05.08.2024 07:19 Arrive Date 01…" at bounding box center [275, 159] width 264 height 111
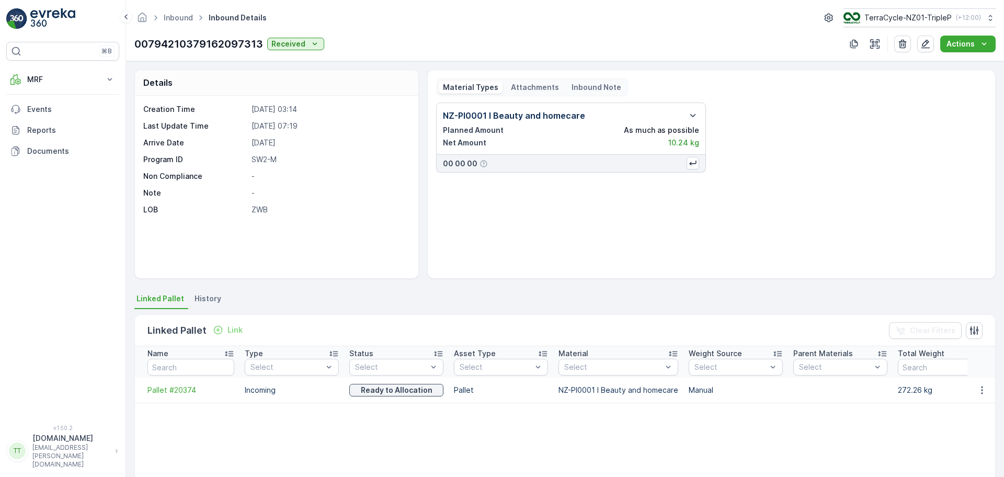
click at [319, 132] on div "Creation Time 27.03.2024 03:14 Last Update Time 05.08.2024 07:19 Arrive Date 01…" at bounding box center [275, 159] width 264 height 111
click at [186, 29] on div "Inbound Inbound Details TerraCycle-NZ01-TripleP ( +12:00 ) 00794210379162097313…" at bounding box center [565, 30] width 878 height 61
click at [186, 37] on p "00794210379162097313" at bounding box center [198, 44] width 129 height 16
click at [317, 252] on div "Creation Time 27.03.2024 03:14 Last Update Time 05.08.2024 07:19 Arrive Date 01…" at bounding box center [276, 187] width 283 height 182
drag, startPoint x: 260, startPoint y: 42, endPoint x: 129, endPoint y: 53, distance: 132.3
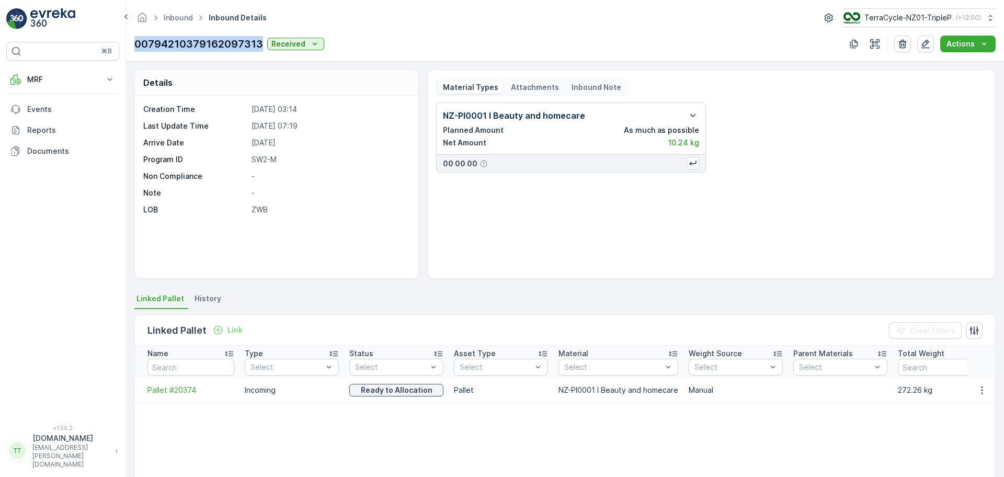
click at [129, 53] on div "Inbound Inbound Details TerraCycle-NZ01-TripleP ( +12:00 ) 00794210379162097313…" at bounding box center [565, 30] width 878 height 61
copy p "00794210379162097313"
click at [244, 58] on div "Inbound Inbound Details TerraCycle-NZ01-TripleP ( +12:00 ) 00794210379162097313…" at bounding box center [565, 30] width 878 height 61
drag, startPoint x: 261, startPoint y: 41, endPoint x: 89, endPoint y: 54, distance: 172.5
click at [89, 54] on div "⌘B MRF Insights TerraCycle Inbound Pallet Process Outbound Envanter Materials A…" at bounding box center [502, 238] width 1004 height 477
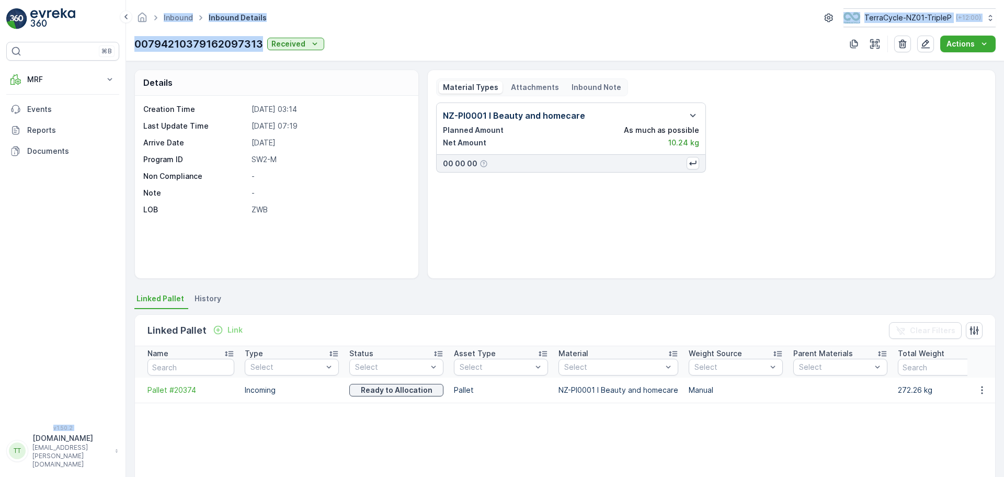
click at [179, 48] on p "00794210379162097313" at bounding box center [198, 44] width 129 height 16
drag, startPoint x: 261, startPoint y: 43, endPoint x: 131, endPoint y: 49, distance: 130.8
click at [131, 49] on div "Inbound Inbound Details TerraCycle-NZ01-TripleP ( +12:00 ) 00794210379162097313…" at bounding box center [565, 30] width 878 height 61
copy p "00794210379162097313"
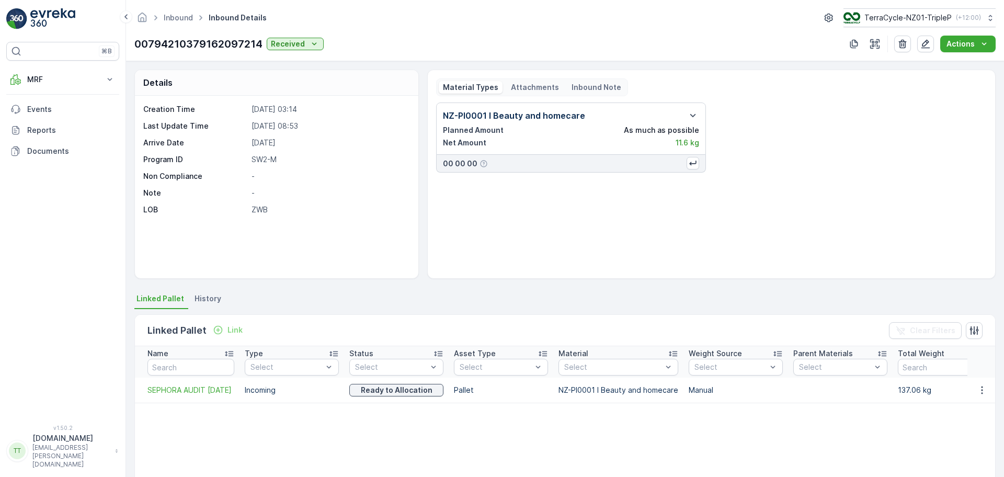
click at [328, 173] on p "-" at bounding box center [329, 176] width 156 height 10
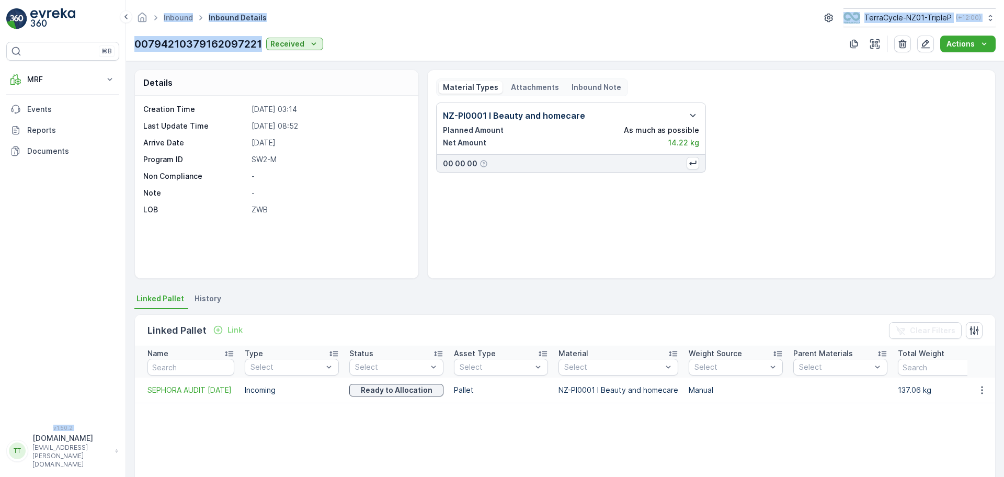
drag, startPoint x: 262, startPoint y: 45, endPoint x: 123, endPoint y: 54, distance: 139.9
click at [123, 53] on div "⌘B MRF Insights TerraCycle Inbound Pallet Process Outbound Envanter Materials A…" at bounding box center [502, 238] width 1004 height 477
click at [150, 47] on p "00794210379162097221" at bounding box center [198, 44] width 128 height 16
drag, startPoint x: 136, startPoint y: 42, endPoint x: 260, endPoint y: 48, distance: 124.1
click at [260, 48] on p "00794210379162097221" at bounding box center [198, 44] width 128 height 16
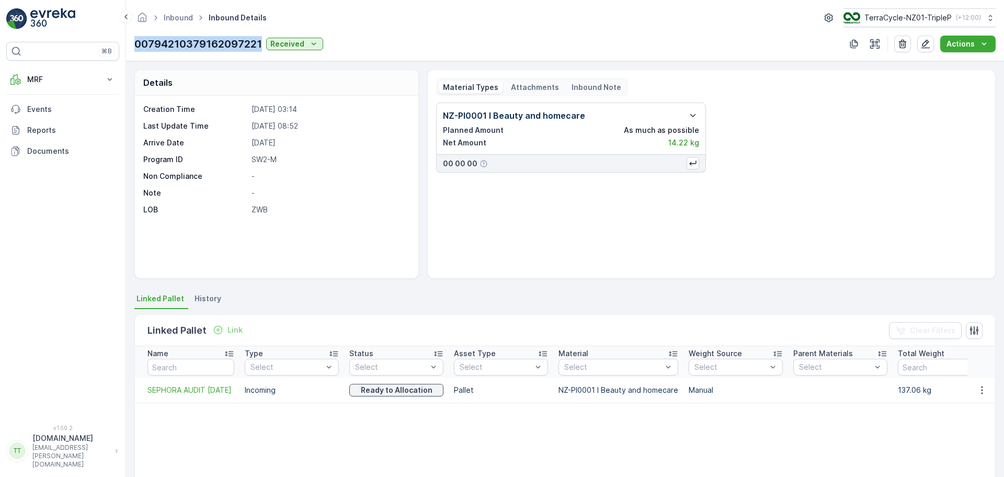
copy p "00794210379162097221"
drag, startPoint x: 261, startPoint y: 45, endPoint x: 225, endPoint y: 47, distance: 36.1
click at [226, 47] on p "00794210379162097528" at bounding box center [199, 44] width 130 height 16
click at [202, 45] on p "00794210379162097528" at bounding box center [199, 44] width 130 height 16
